Goal: Check status: Check status

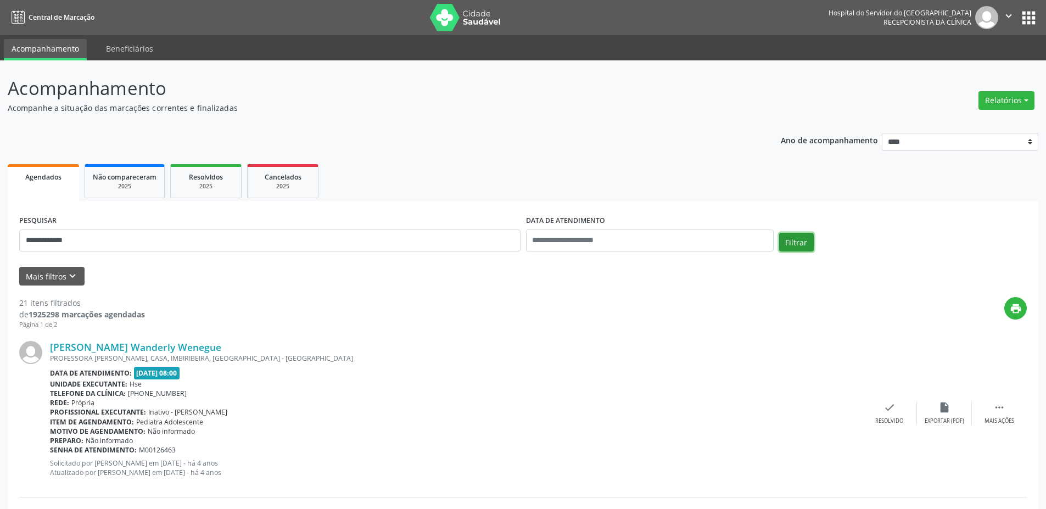
click at [791, 250] on button "Filtrar" at bounding box center [796, 242] width 35 height 19
click at [121, 239] on input "**********" at bounding box center [269, 240] width 501 height 22
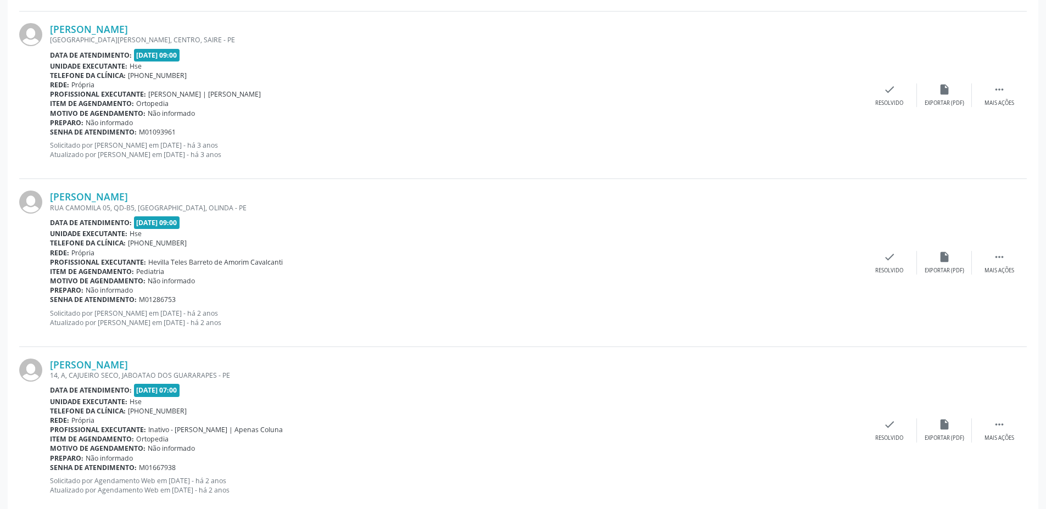
scroll to position [1647, 0]
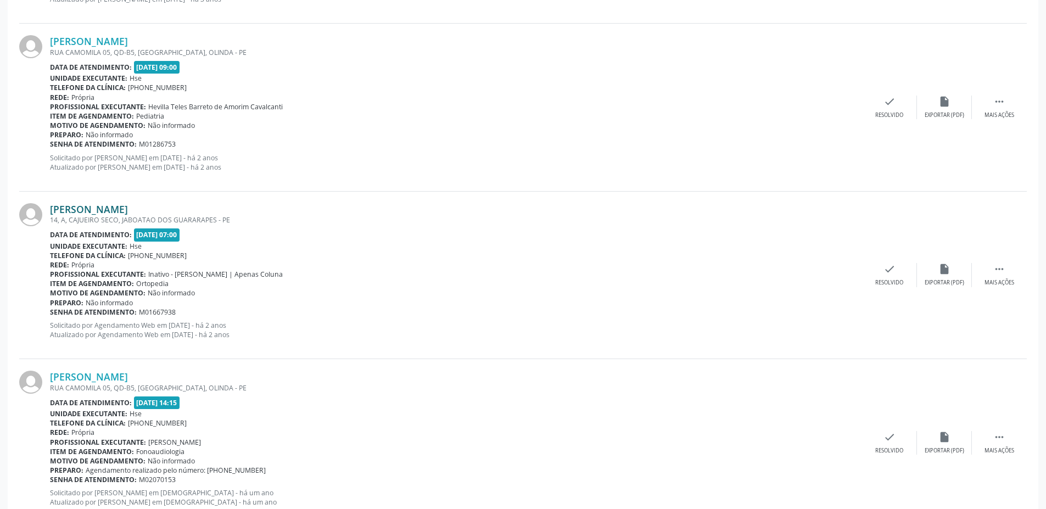
click at [128, 211] on link "[PERSON_NAME]" at bounding box center [89, 209] width 78 height 12
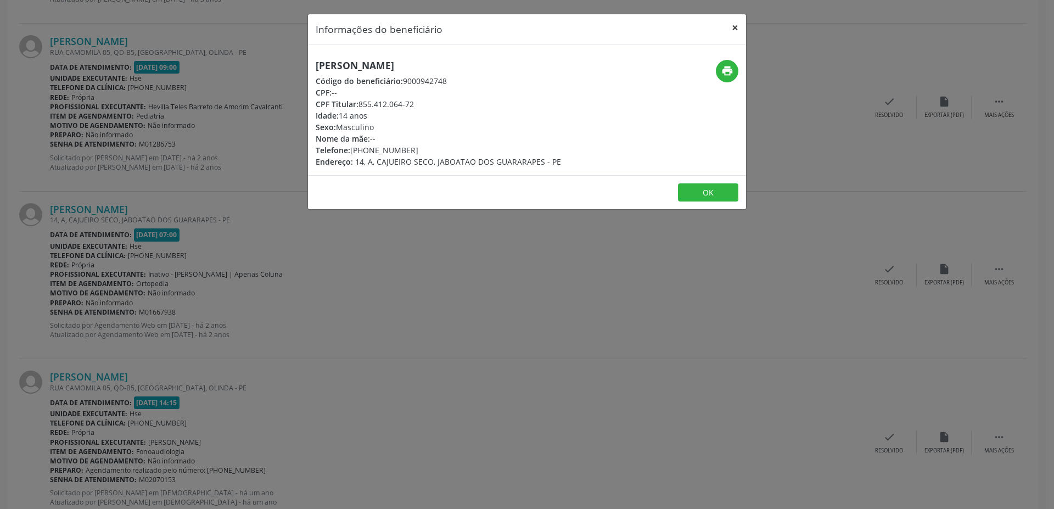
click at [740, 29] on button "×" at bounding box center [735, 27] width 22 height 27
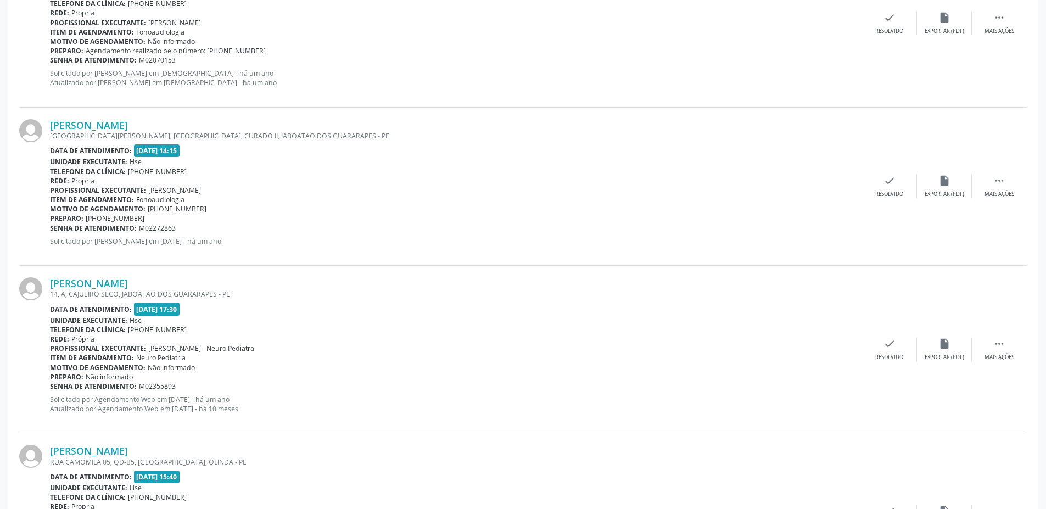
scroll to position [2086, 0]
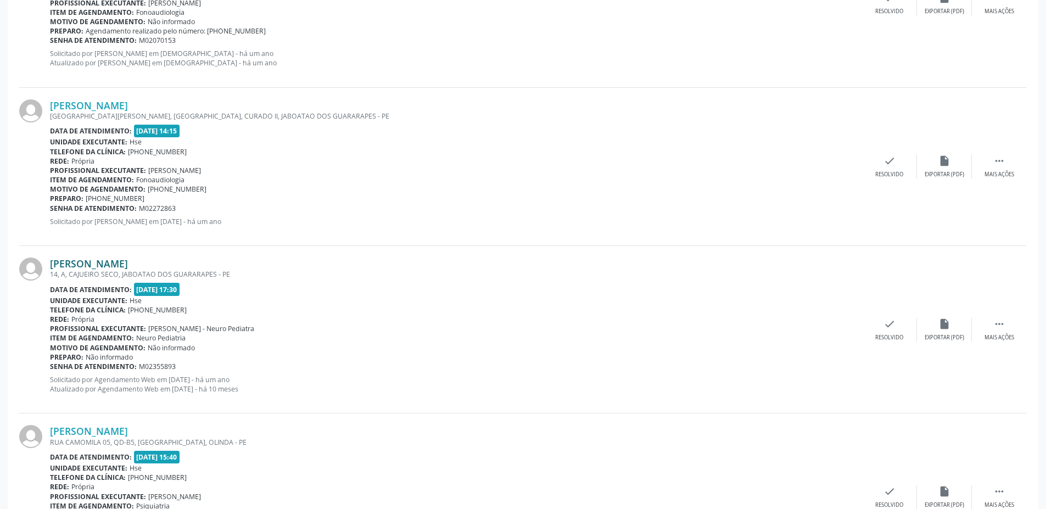
click at [120, 263] on link "[PERSON_NAME]" at bounding box center [89, 263] width 78 height 12
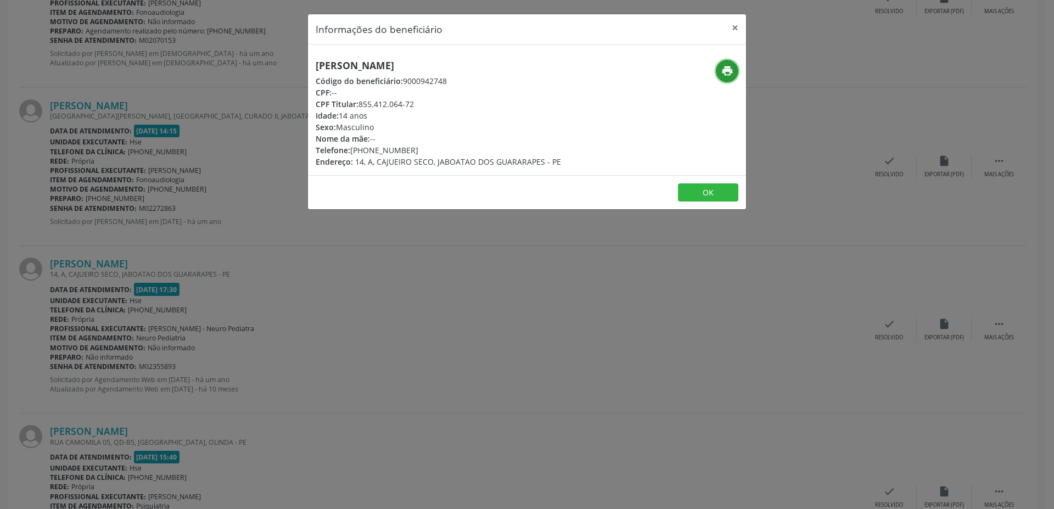
click at [735, 70] on button "print" at bounding box center [727, 71] width 23 height 23
click at [738, 28] on button "×" at bounding box center [735, 27] width 22 height 27
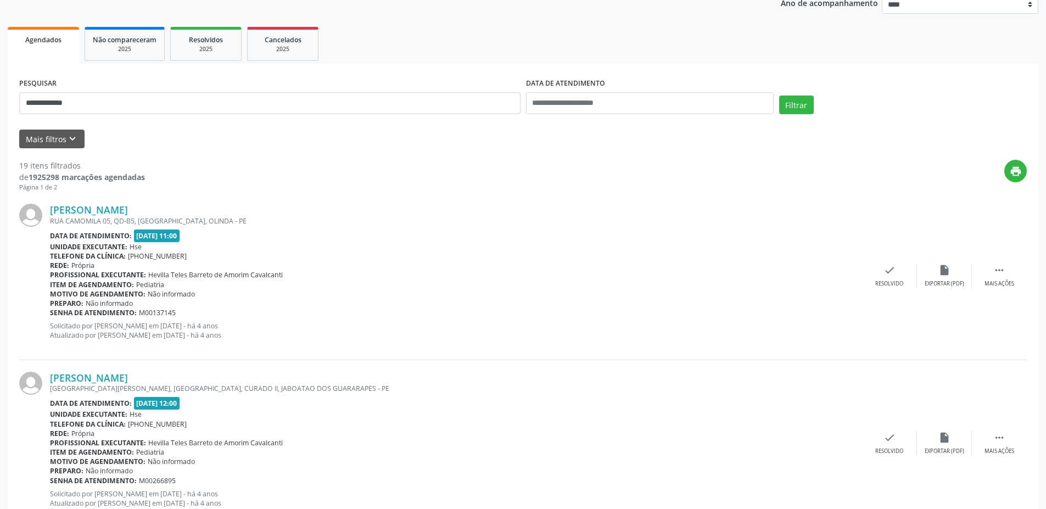
scroll to position [55, 0]
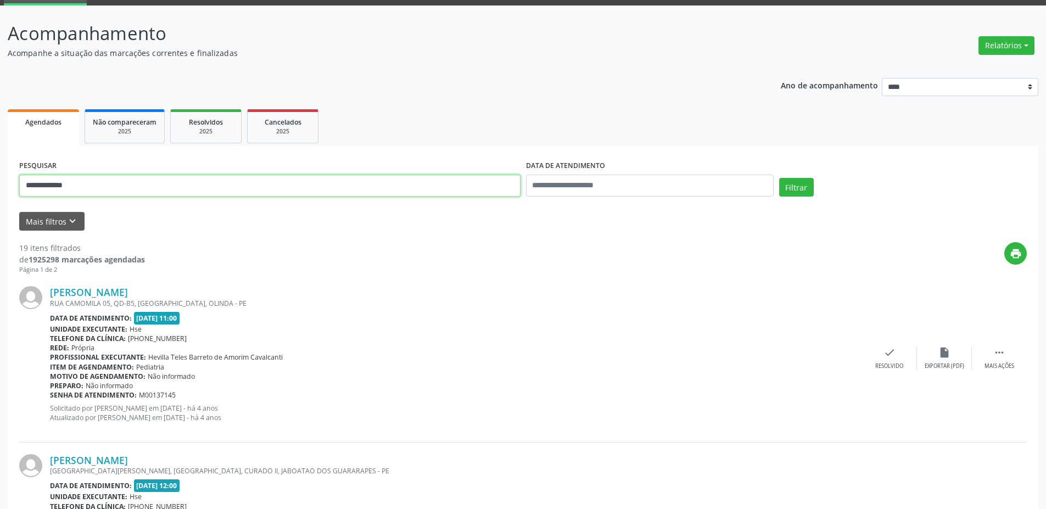
drag, startPoint x: 94, startPoint y: 185, endPoint x: 0, endPoint y: 185, distance: 93.9
click at [779, 178] on button "Filtrar" at bounding box center [796, 187] width 35 height 19
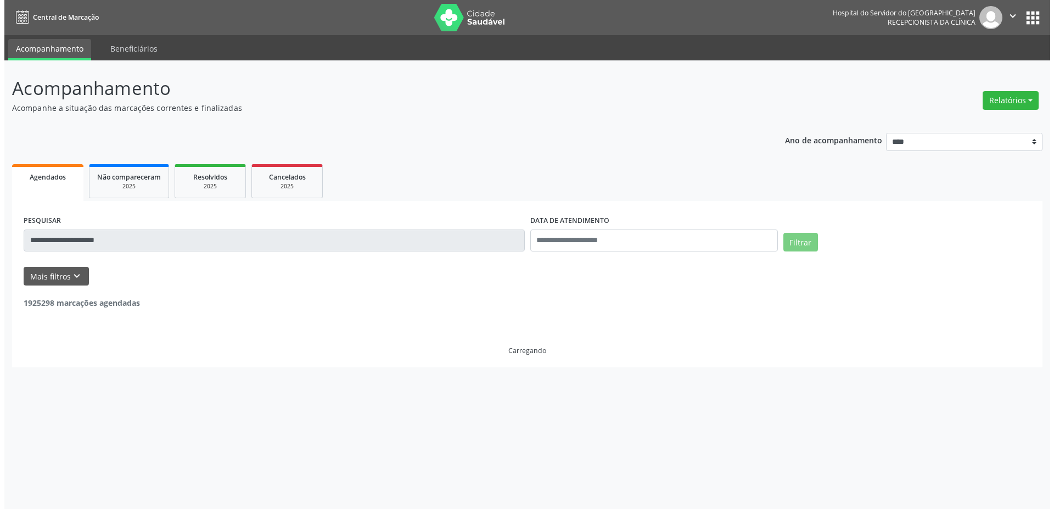
scroll to position [0, 0]
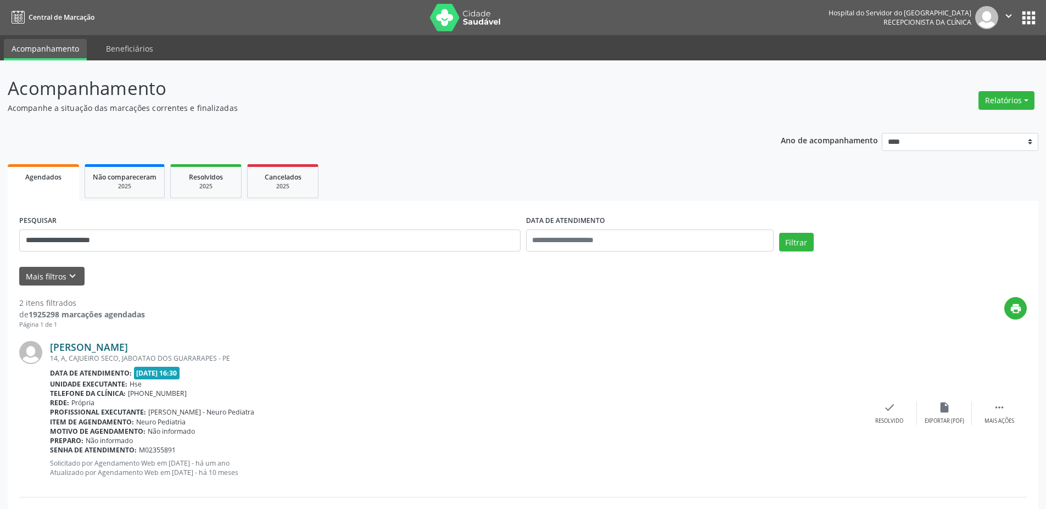
click at [128, 345] on link "[PERSON_NAME]" at bounding box center [89, 347] width 78 height 12
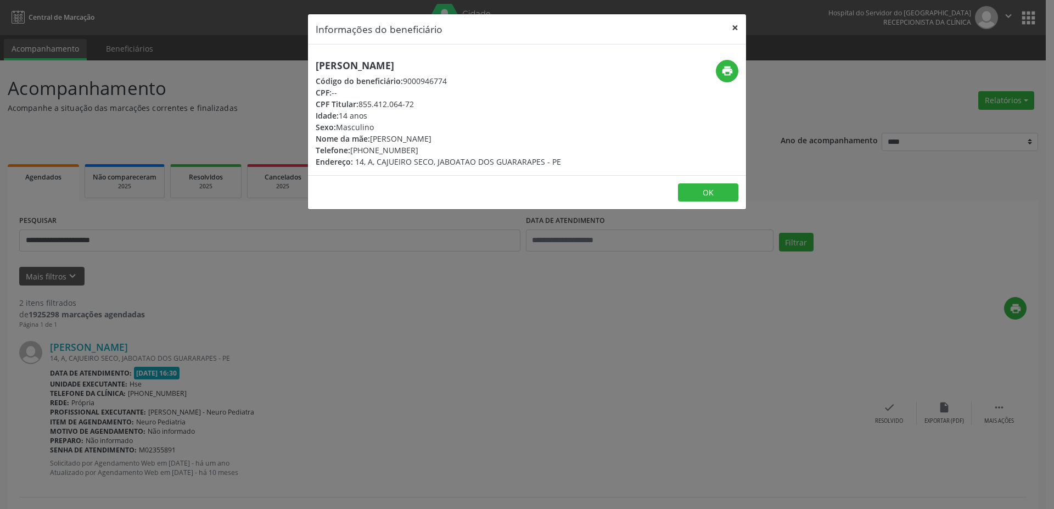
click at [738, 30] on button "×" at bounding box center [735, 27] width 22 height 27
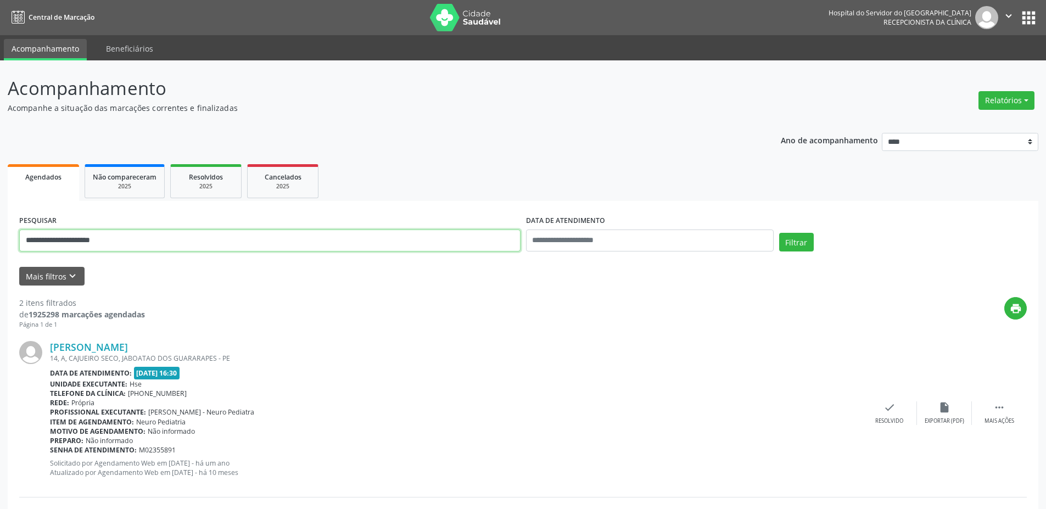
drag, startPoint x: 145, startPoint y: 239, endPoint x: 0, endPoint y: 235, distance: 145.5
click at [0, 235] on div "**********" at bounding box center [523, 371] width 1046 height 623
click at [779, 233] on button "Filtrar" at bounding box center [796, 242] width 35 height 19
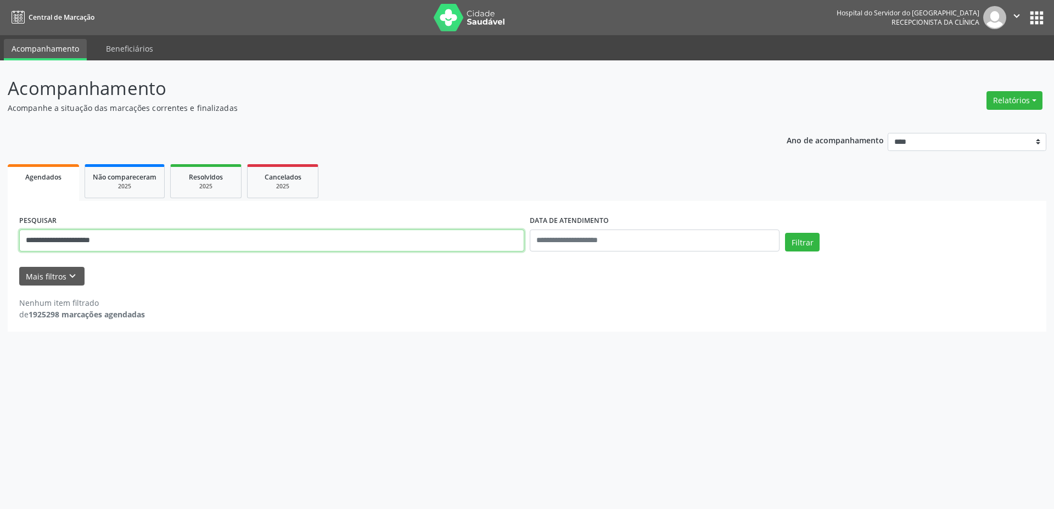
click at [147, 244] on input "**********" at bounding box center [271, 240] width 505 height 22
click at [785, 233] on button "Filtrar" at bounding box center [802, 242] width 35 height 19
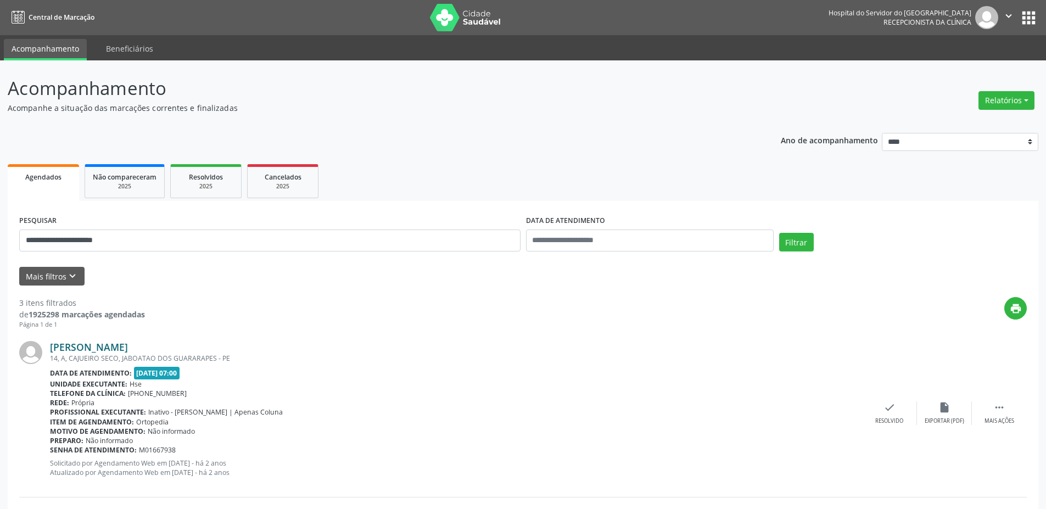
click at [123, 349] on link "[PERSON_NAME]" at bounding box center [89, 347] width 78 height 12
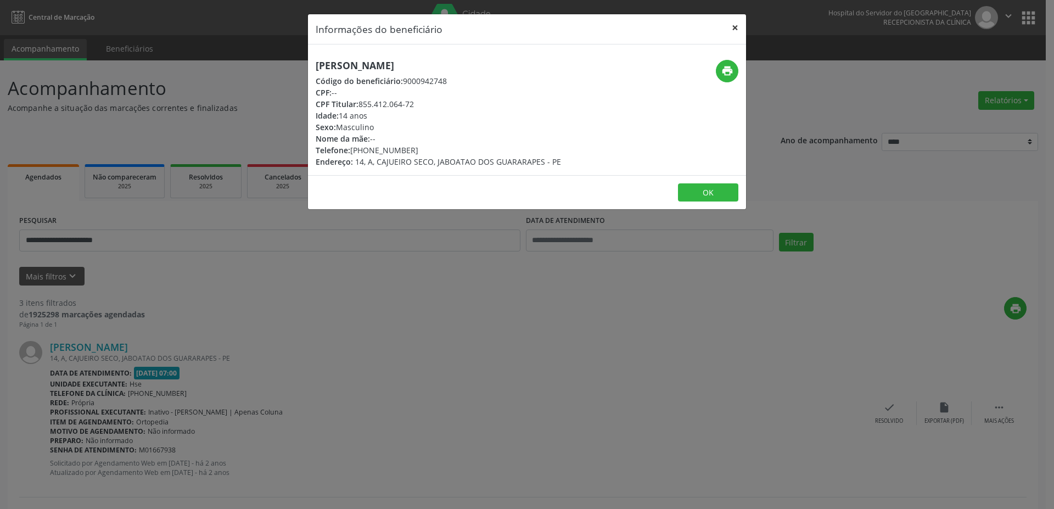
click at [734, 26] on button "×" at bounding box center [735, 27] width 22 height 27
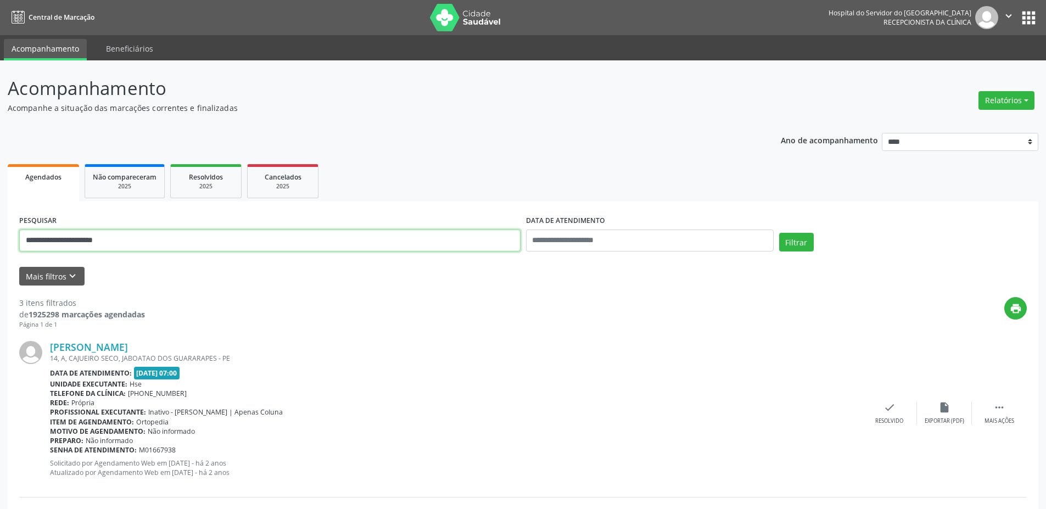
drag, startPoint x: 166, startPoint y: 241, endPoint x: 0, endPoint y: 248, distance: 166.4
click at [0, 248] on div "**********" at bounding box center [523, 455] width 1046 height 790
type input "**********"
click at [779, 233] on button "Filtrar" at bounding box center [796, 242] width 35 height 19
click at [124, 345] on link "[PERSON_NAME]" at bounding box center [89, 347] width 78 height 12
